Goal: Task Accomplishment & Management: Manage account settings

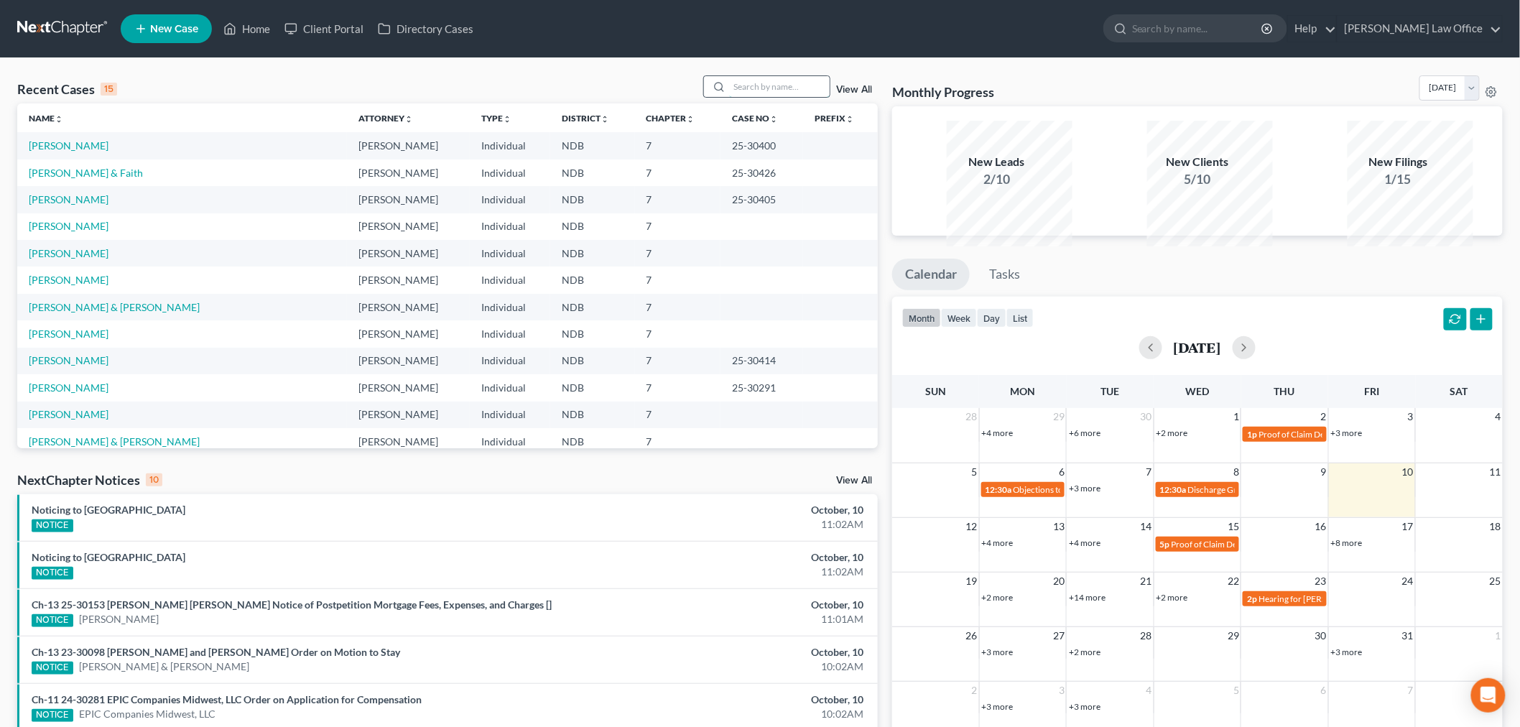
click at [749, 97] on input "search" at bounding box center [779, 86] width 101 height 21
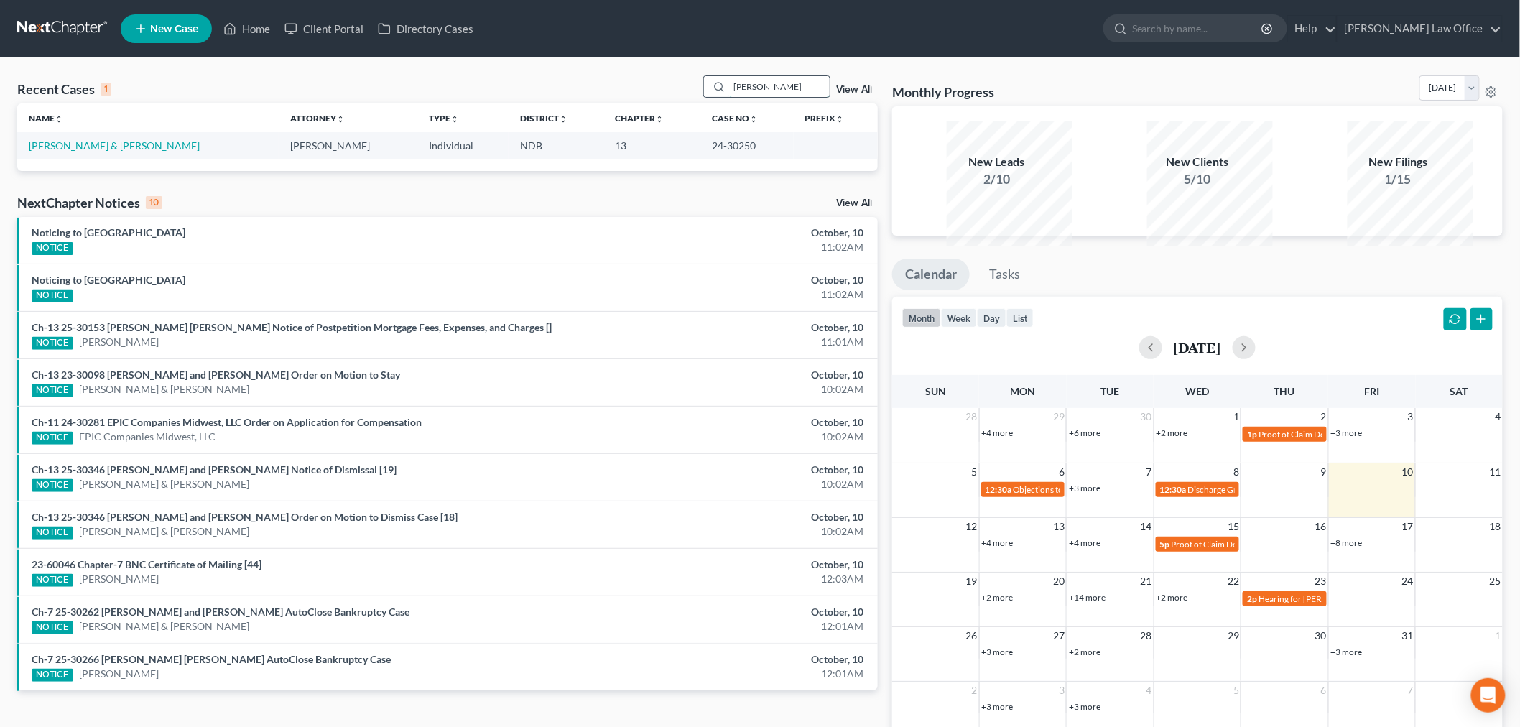
type input "[PERSON_NAME]"
click at [110, 152] on link "[PERSON_NAME] & [PERSON_NAME]" at bounding box center [114, 145] width 171 height 12
select select "0"
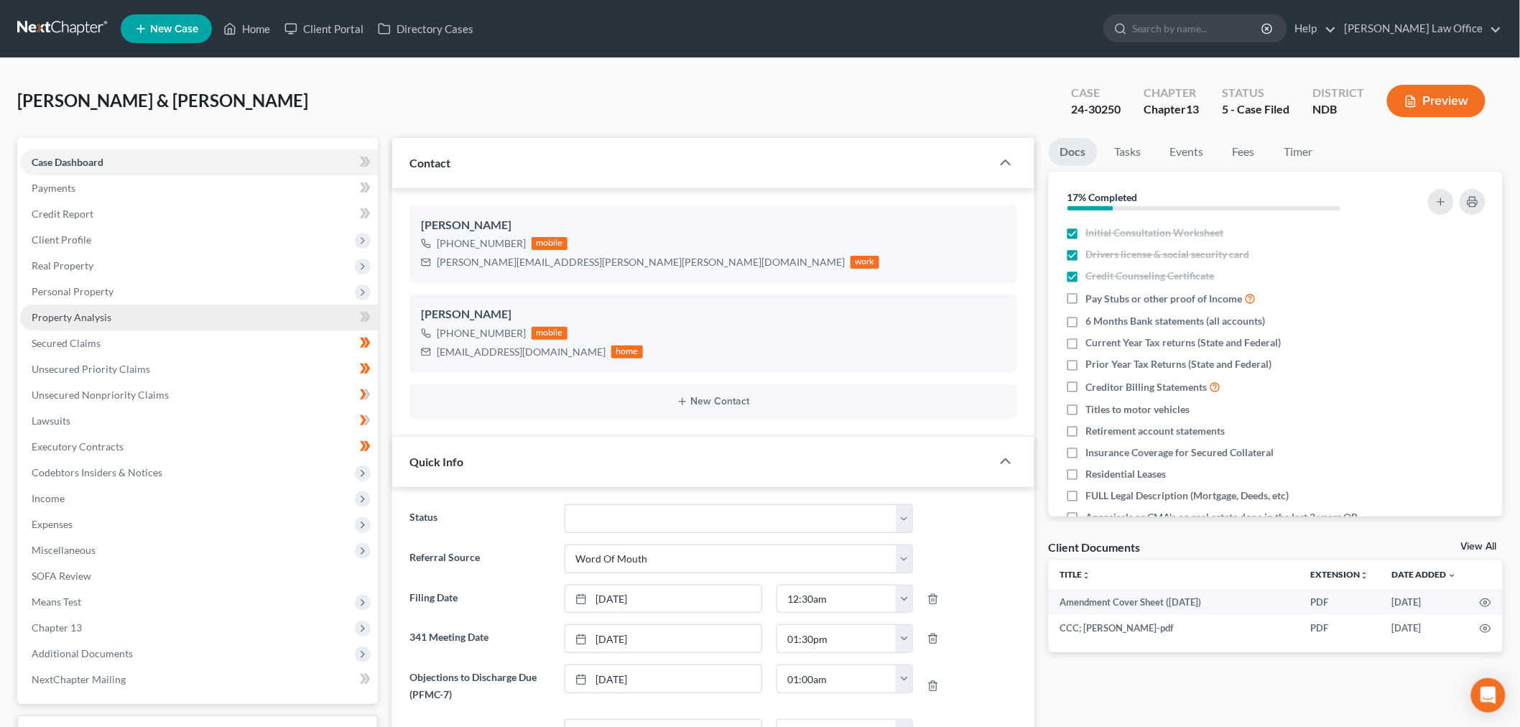
click at [125, 331] on link "Property Analysis" at bounding box center [199, 318] width 358 height 26
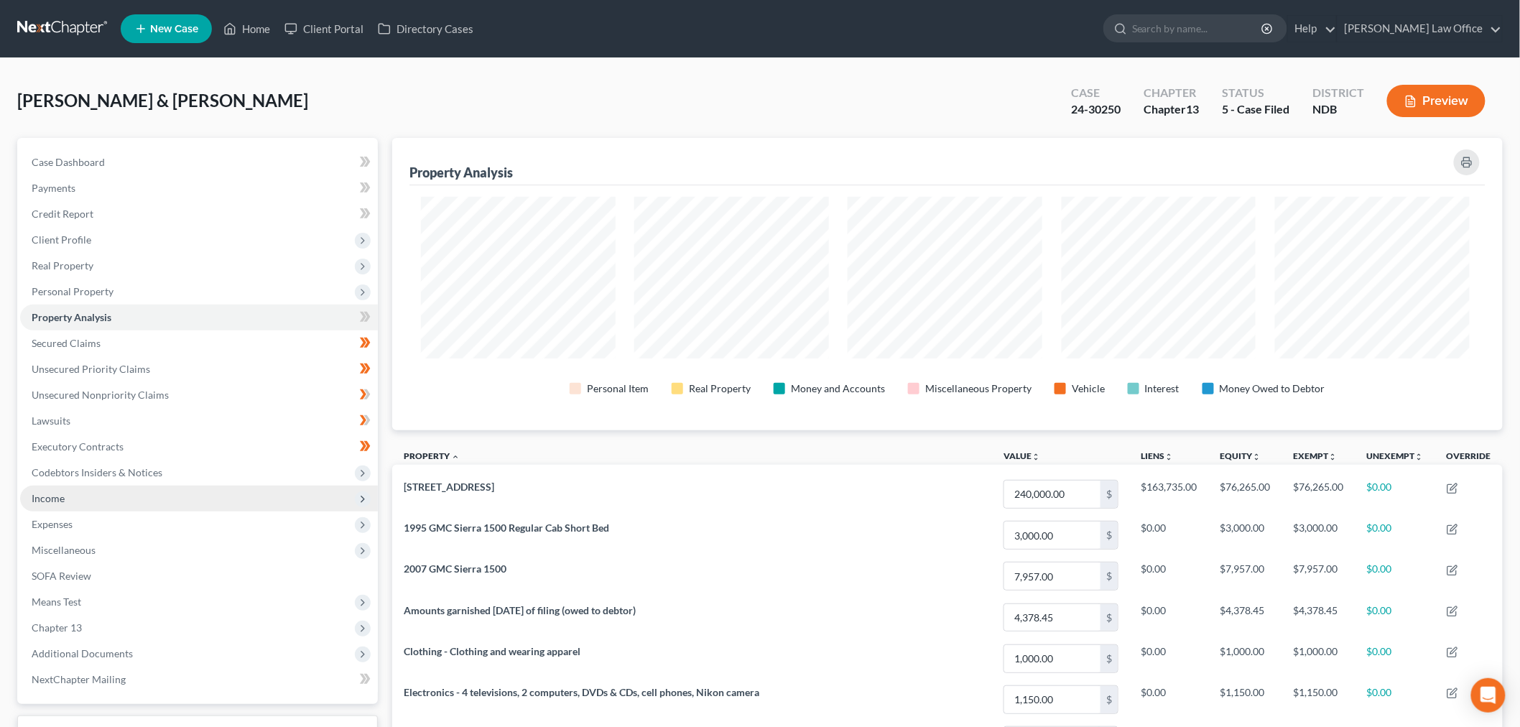
click at [223, 512] on span "Income" at bounding box center [199, 499] width 358 height 26
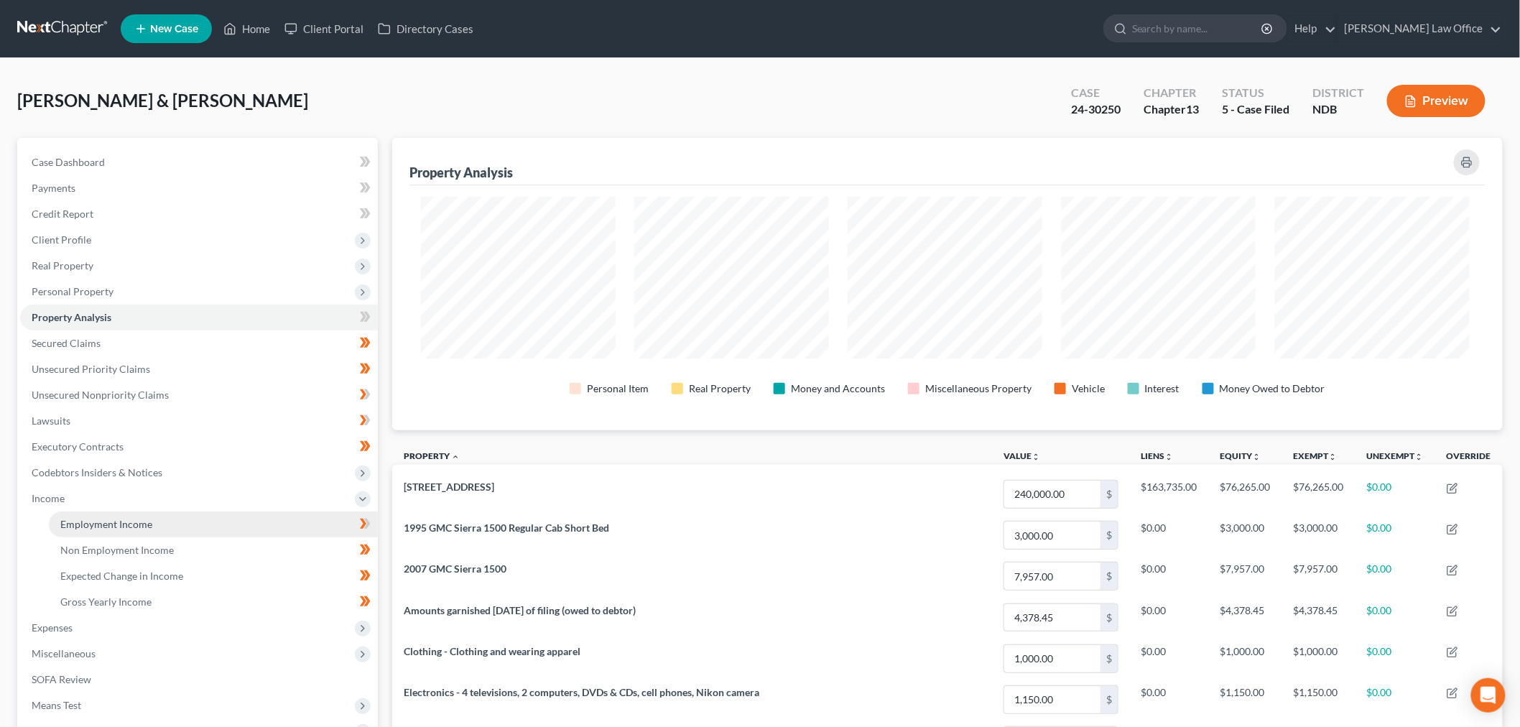
click at [184, 537] on link "Employment Income" at bounding box center [213, 525] width 329 height 26
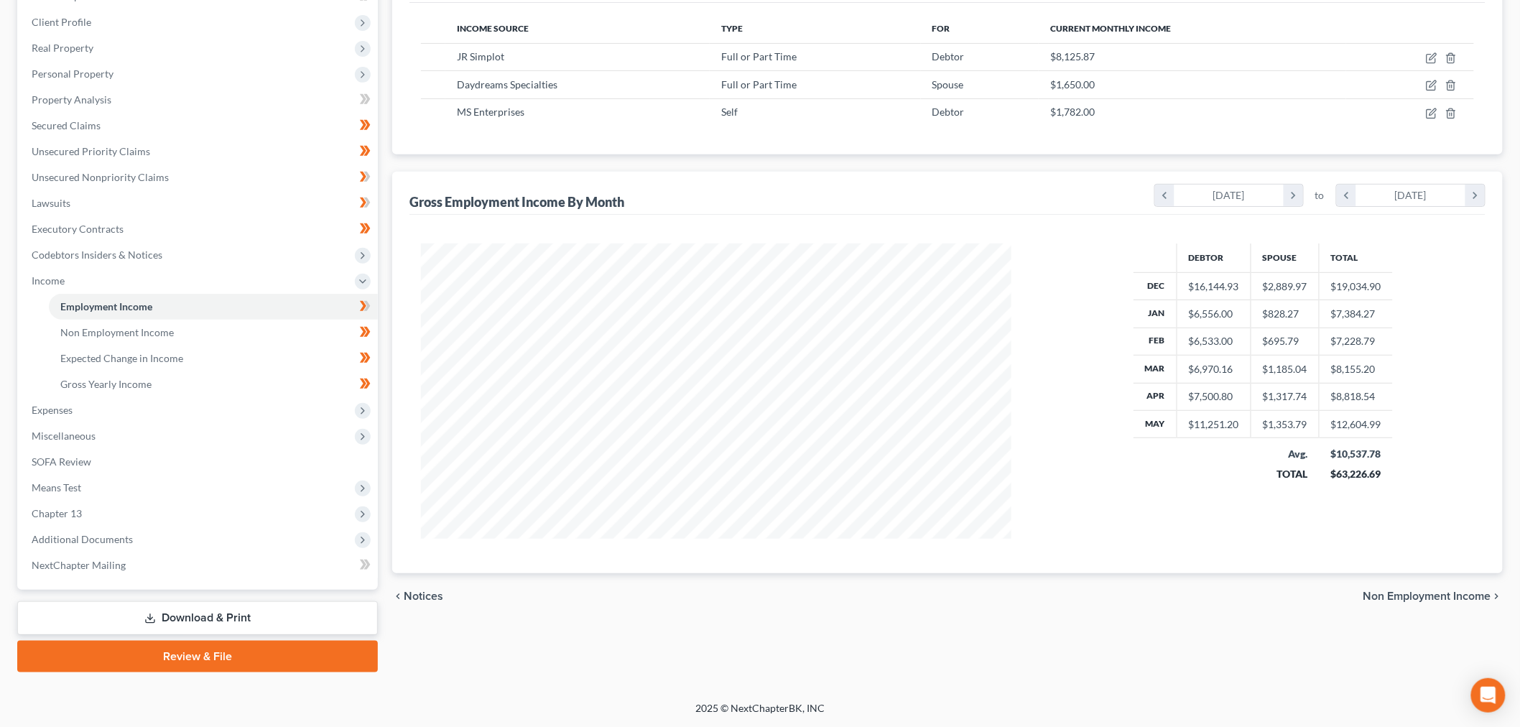
scroll to position [451, 0]
click at [73, 481] on span "Means Test" at bounding box center [57, 487] width 50 height 12
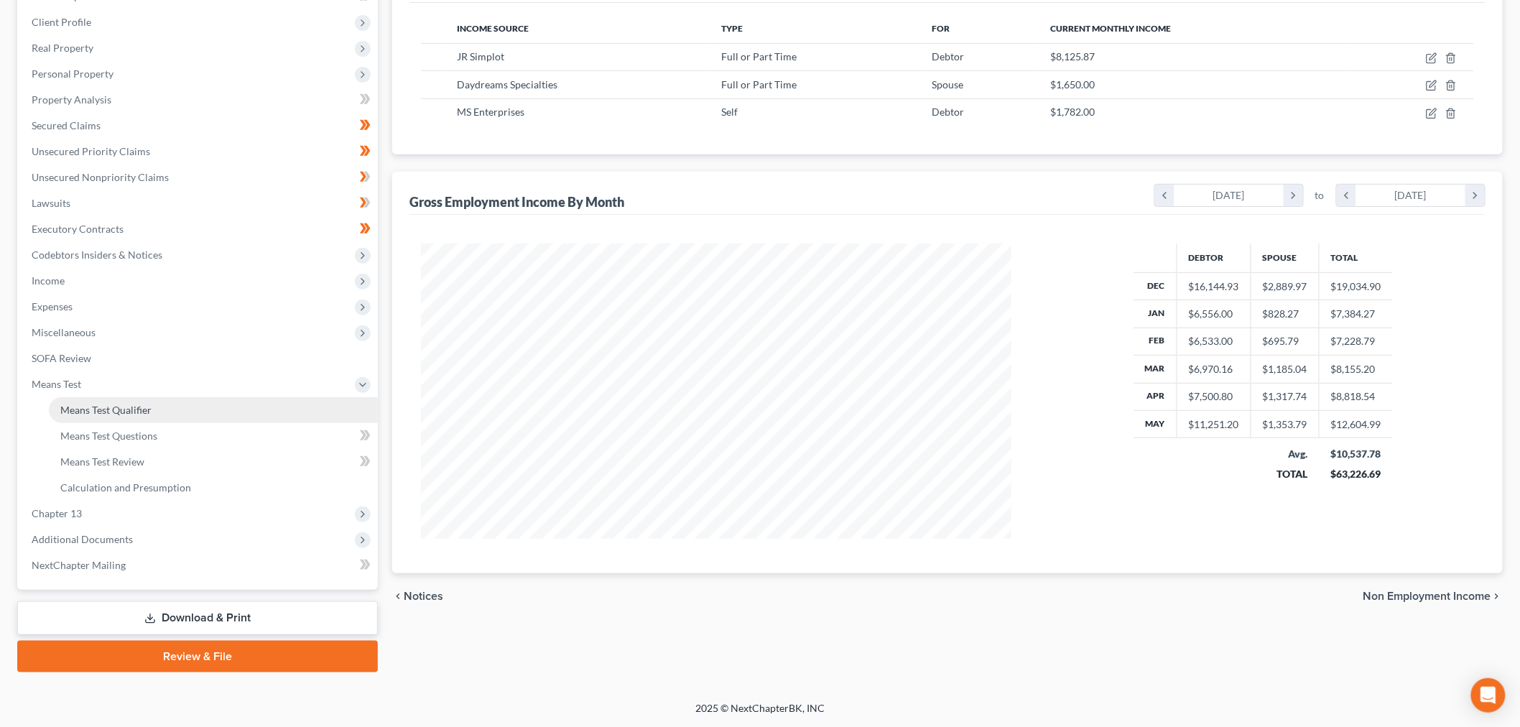
click at [162, 397] on link "Means Test Qualifier" at bounding box center [213, 410] width 329 height 26
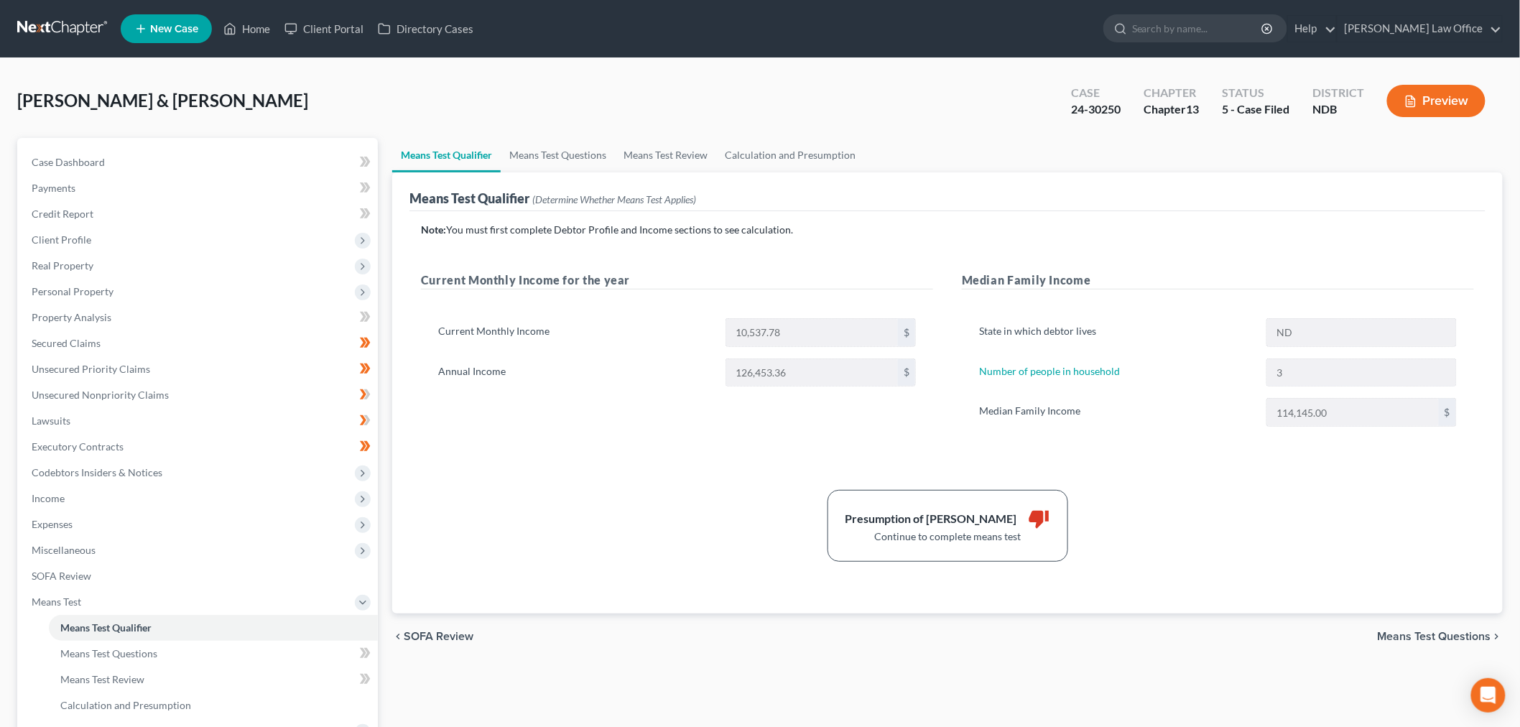
click at [98, 30] on link at bounding box center [63, 29] width 92 height 26
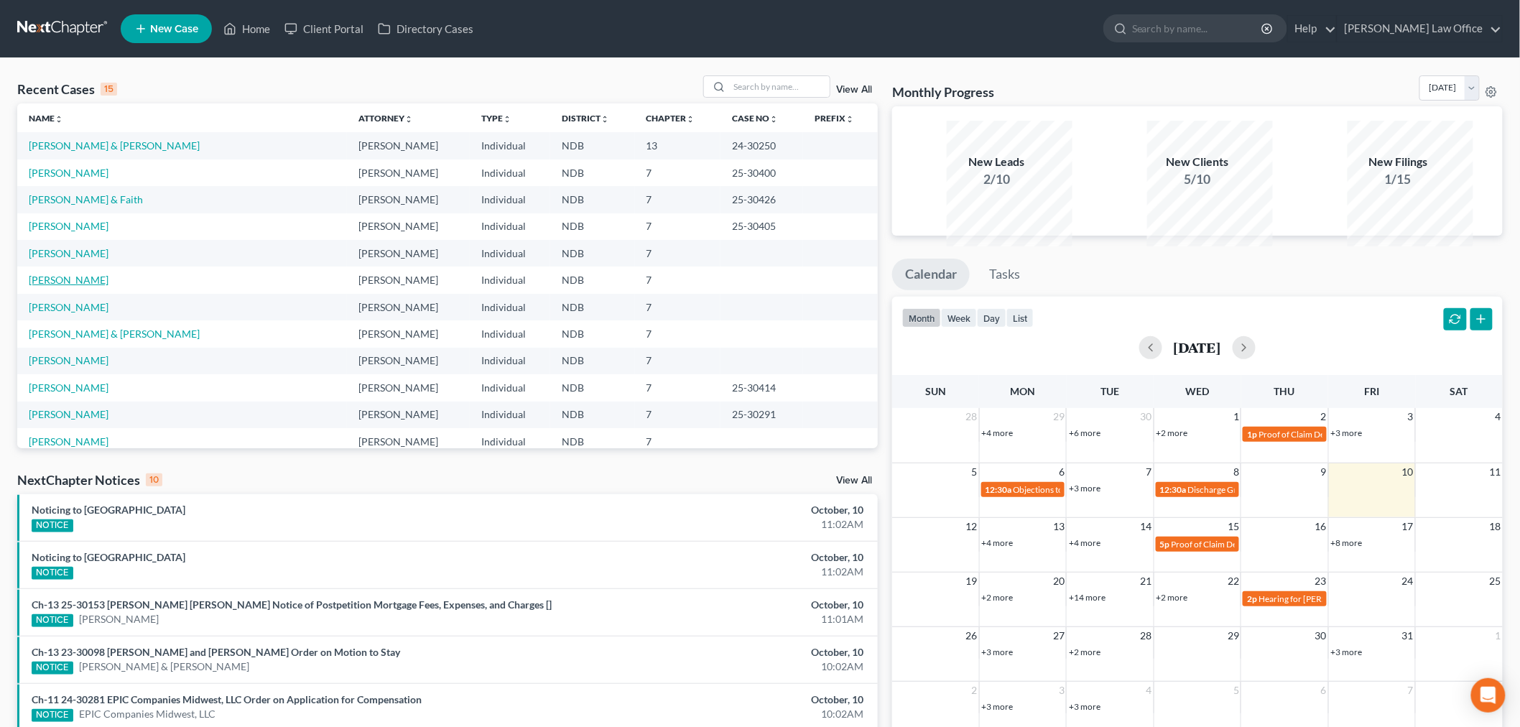
click at [65, 286] on link "[PERSON_NAME]" at bounding box center [69, 280] width 80 height 12
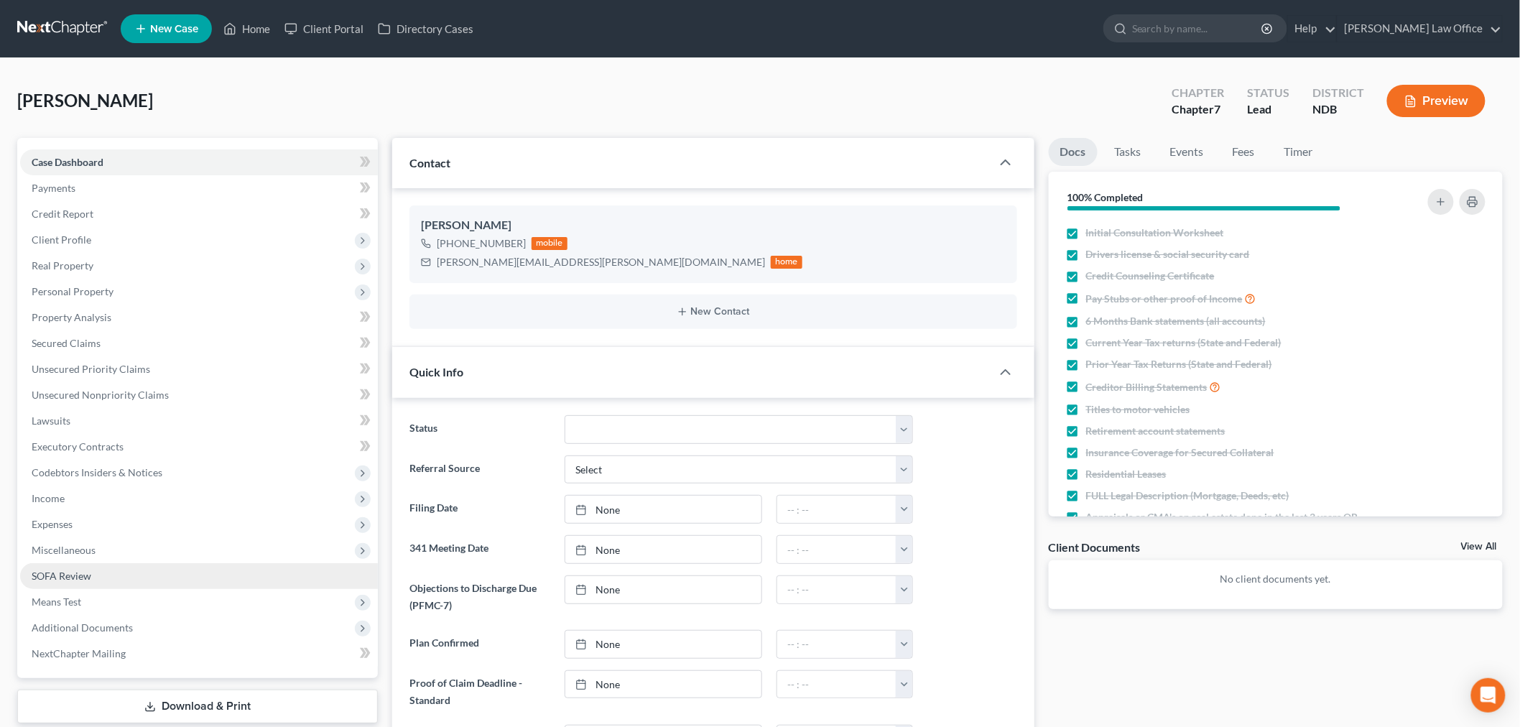
scroll to position [144, 0]
click at [1325, 166] on link "Timer" at bounding box center [1299, 152] width 52 height 28
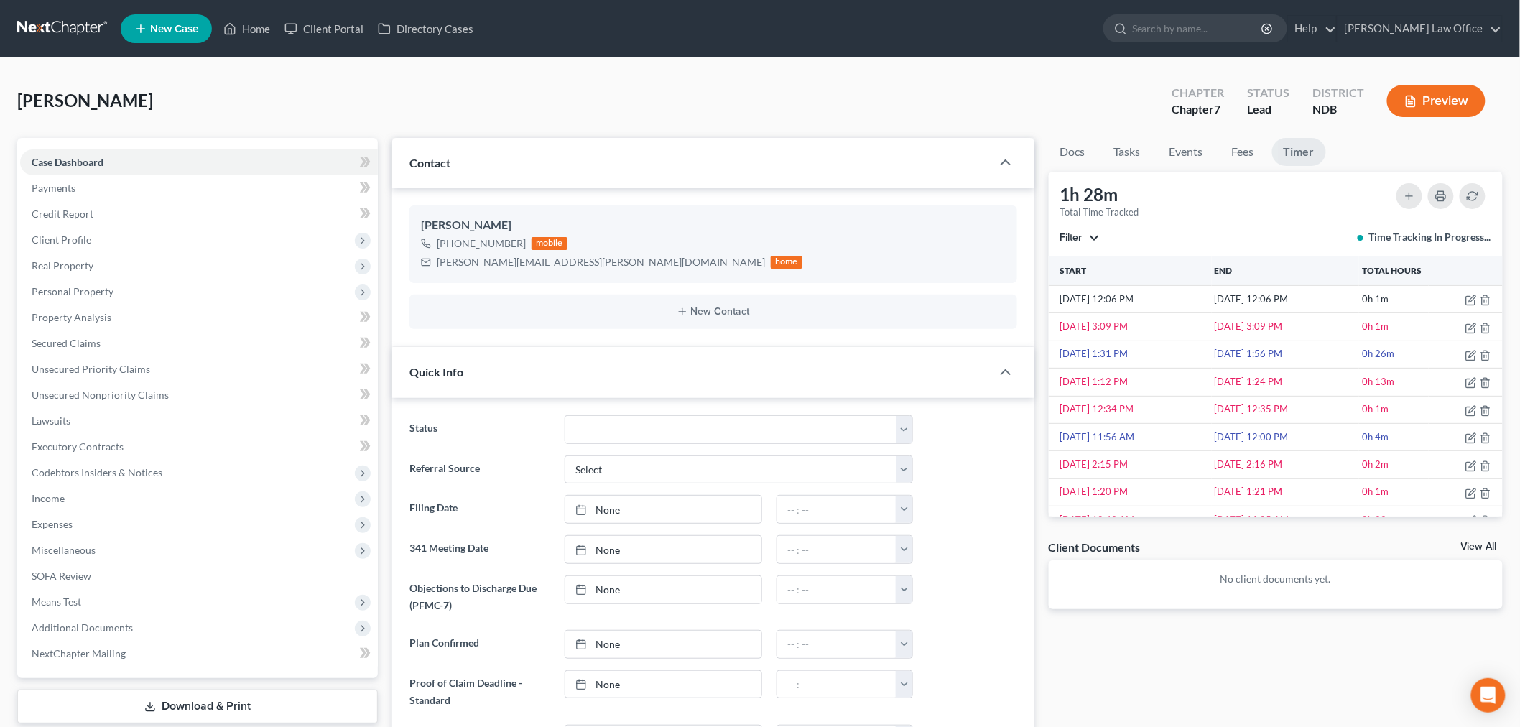
click at [1081, 244] on span "Filter" at bounding box center [1072, 237] width 22 height 12
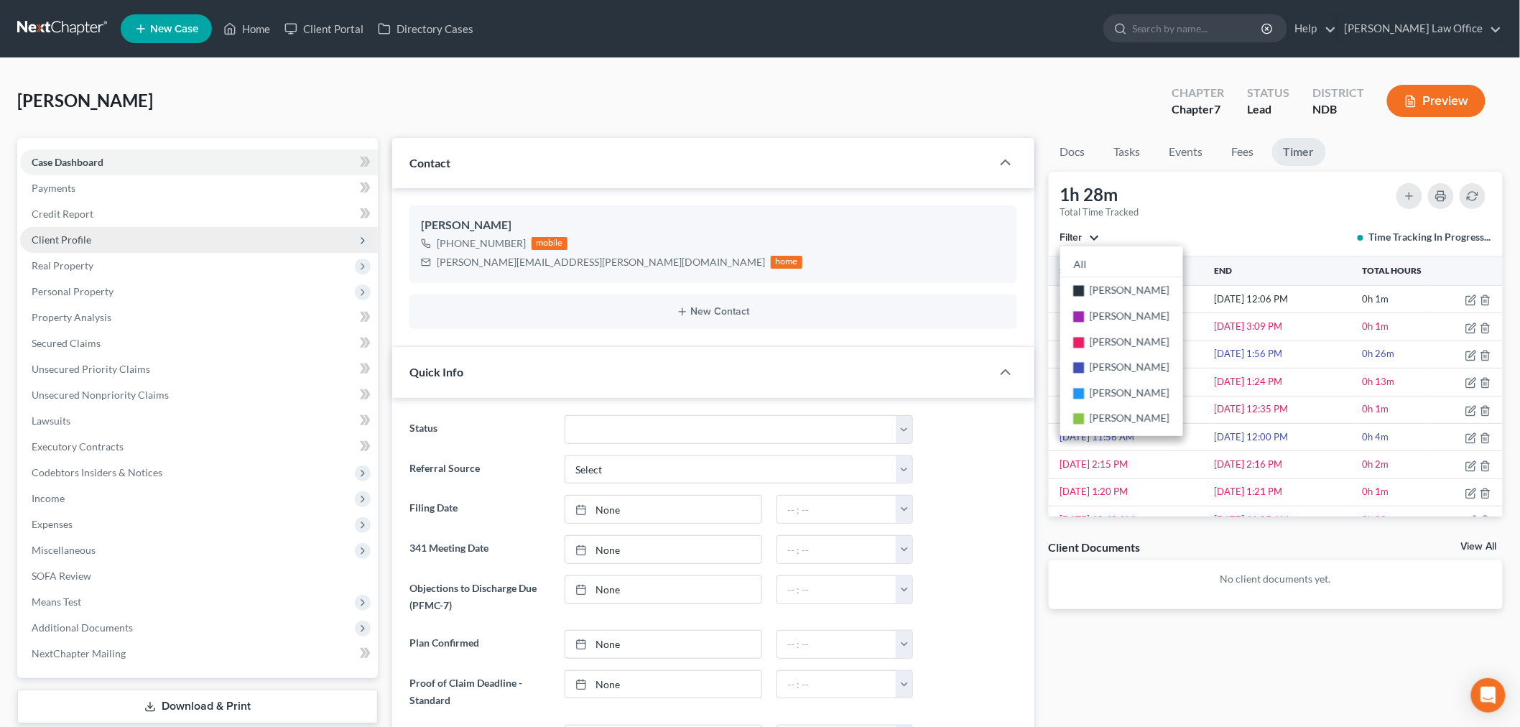
click at [173, 253] on span "Client Profile" at bounding box center [199, 240] width 358 height 26
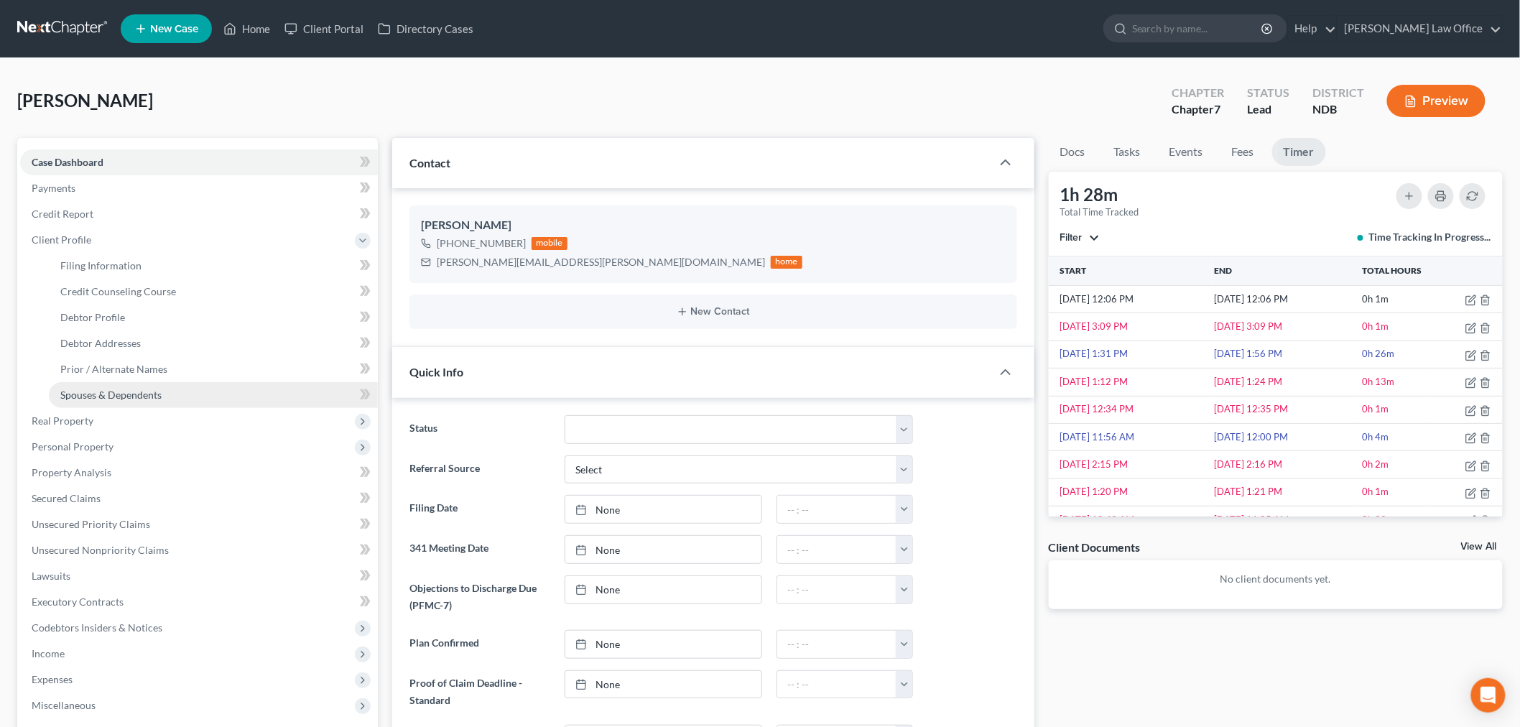
click at [196, 408] on link "Spouses & Dependents" at bounding box center [213, 395] width 329 height 26
